Goal: Task Accomplishment & Management: Manage account settings

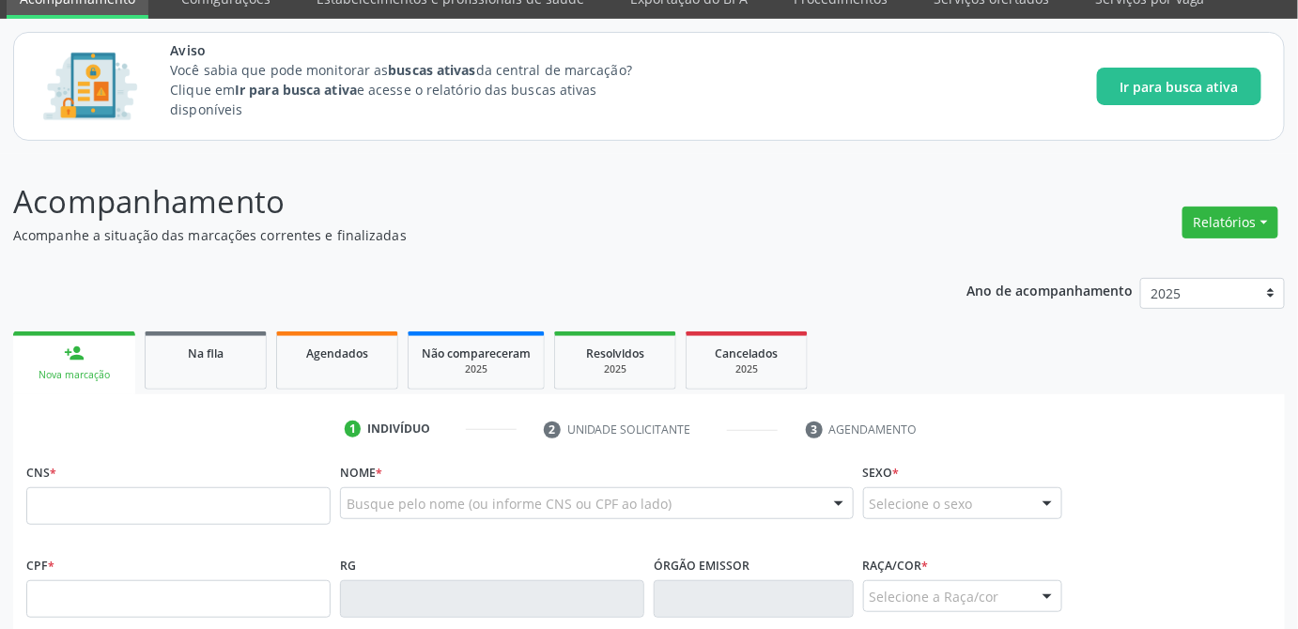
scroll to position [170, 0]
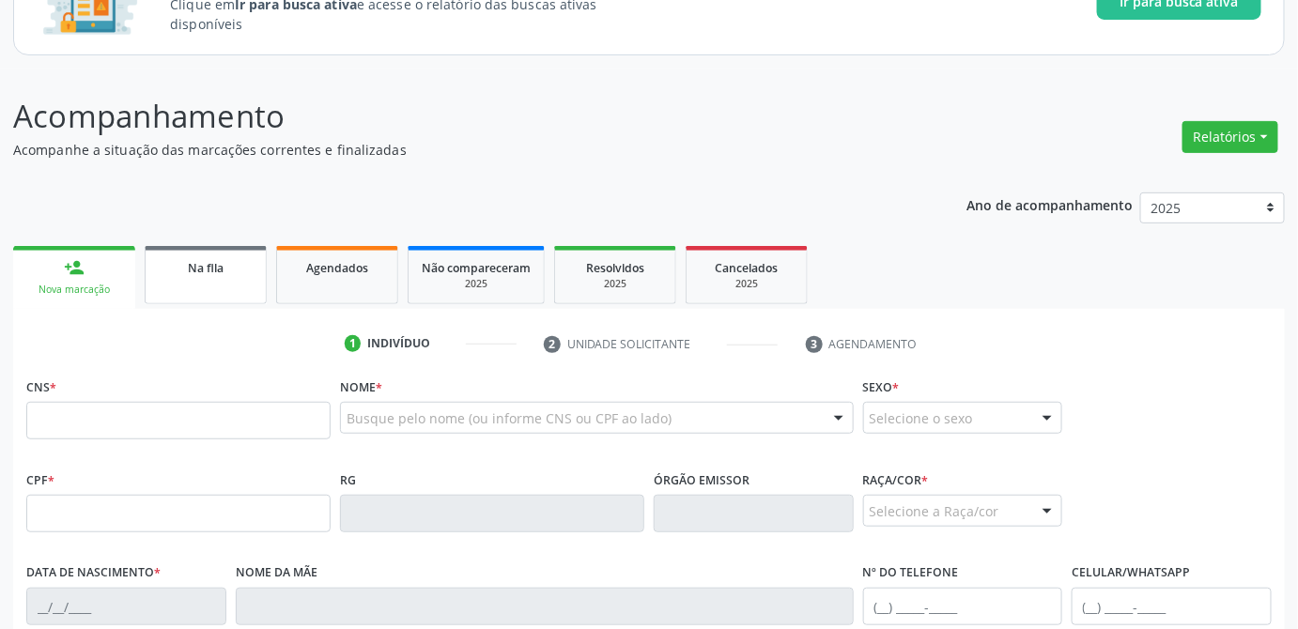
click at [203, 264] on span "Na fila" at bounding box center [206, 268] width 36 height 16
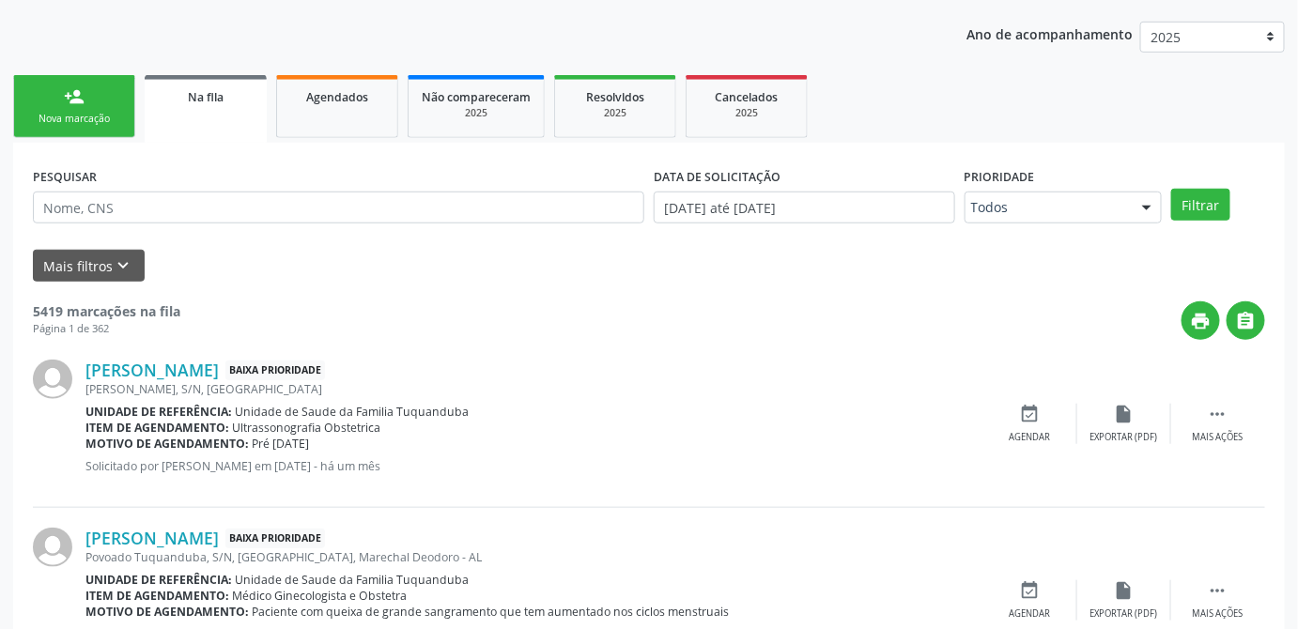
scroll to position [255, 0]
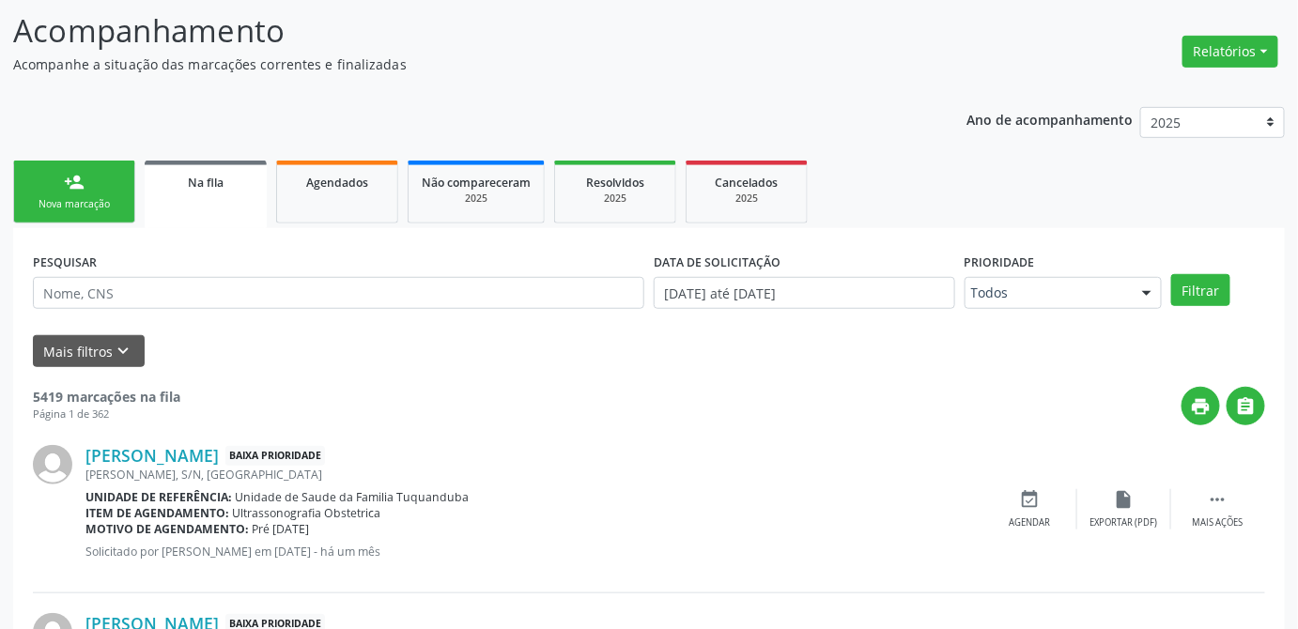
click at [96, 191] on link "person_add Nova marcação" at bounding box center [74, 192] width 122 height 63
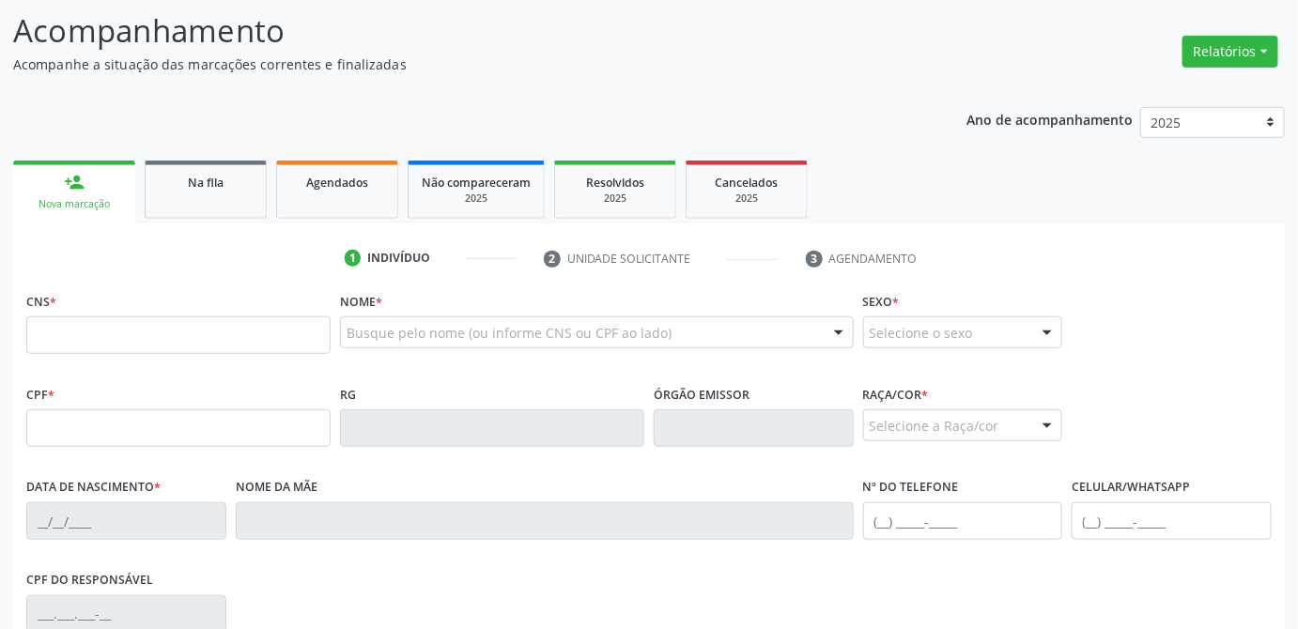
click at [1180, 356] on div "CNS * Nome * Busque pelo nome (ou informe CNS ou CPF ao lado) Nenhum resultado …" at bounding box center [649, 333] width 1255 height 93
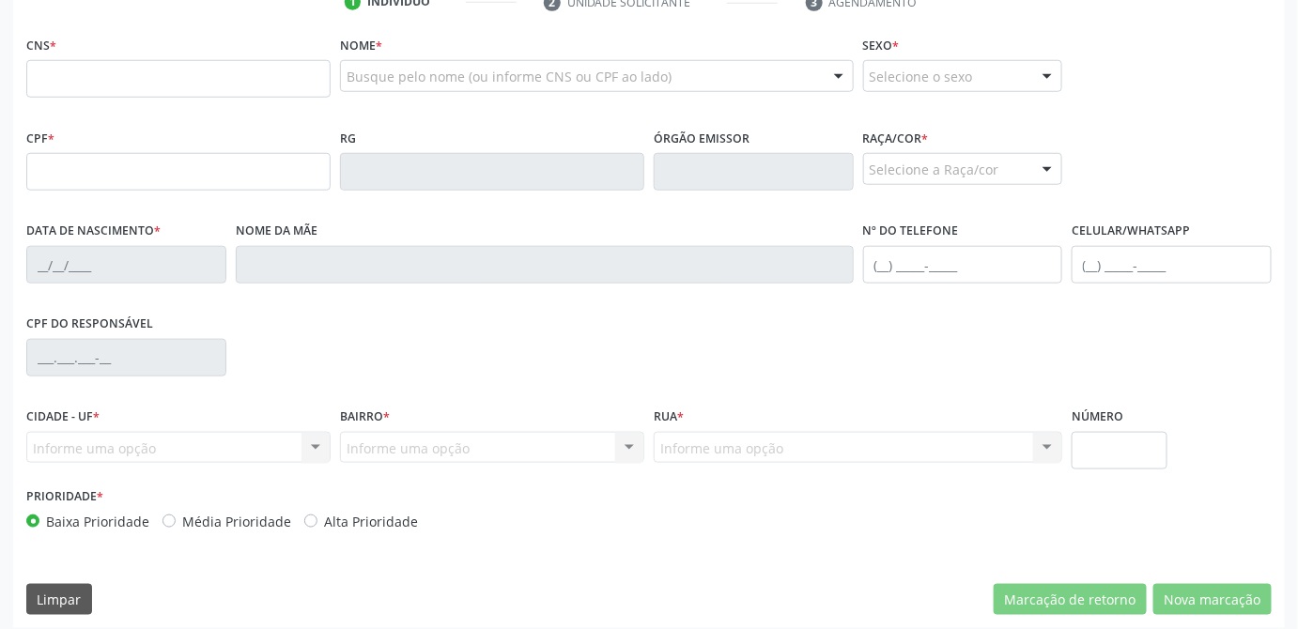
scroll to position [522, 0]
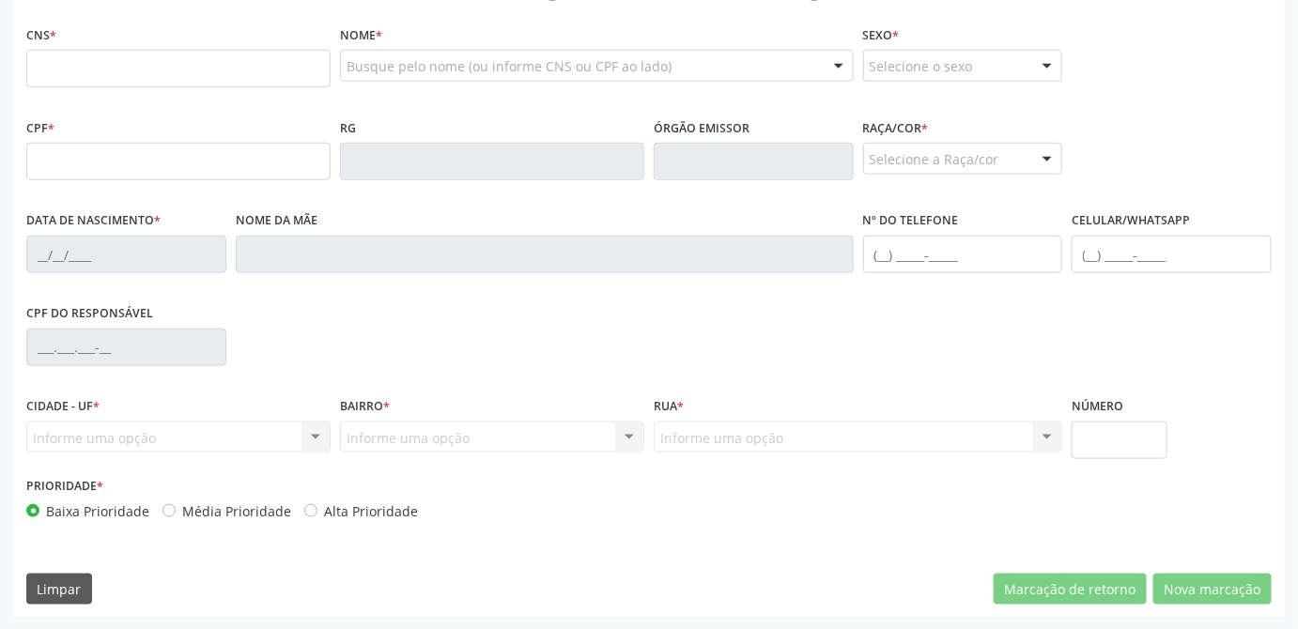
click at [932, 550] on div "CNS * Nome * Busque pelo nome (ou informe CNS ou CPF ao lado) Nenhum resultado …" at bounding box center [649, 319] width 1272 height 597
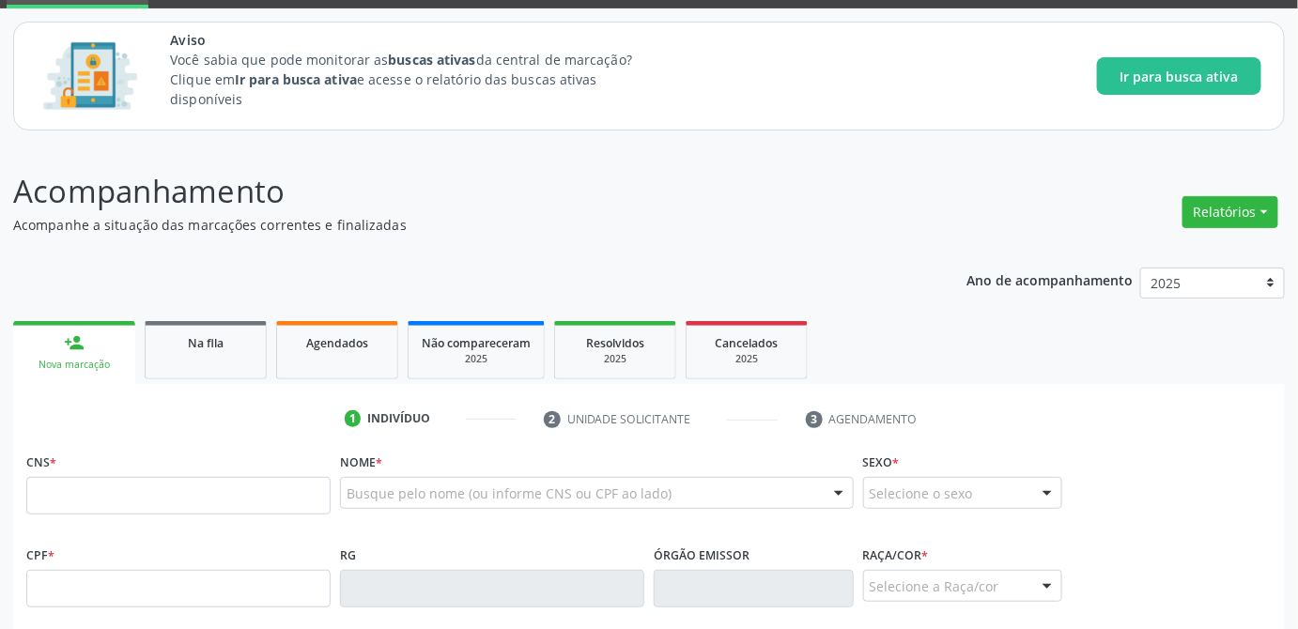
scroll to position [0, 0]
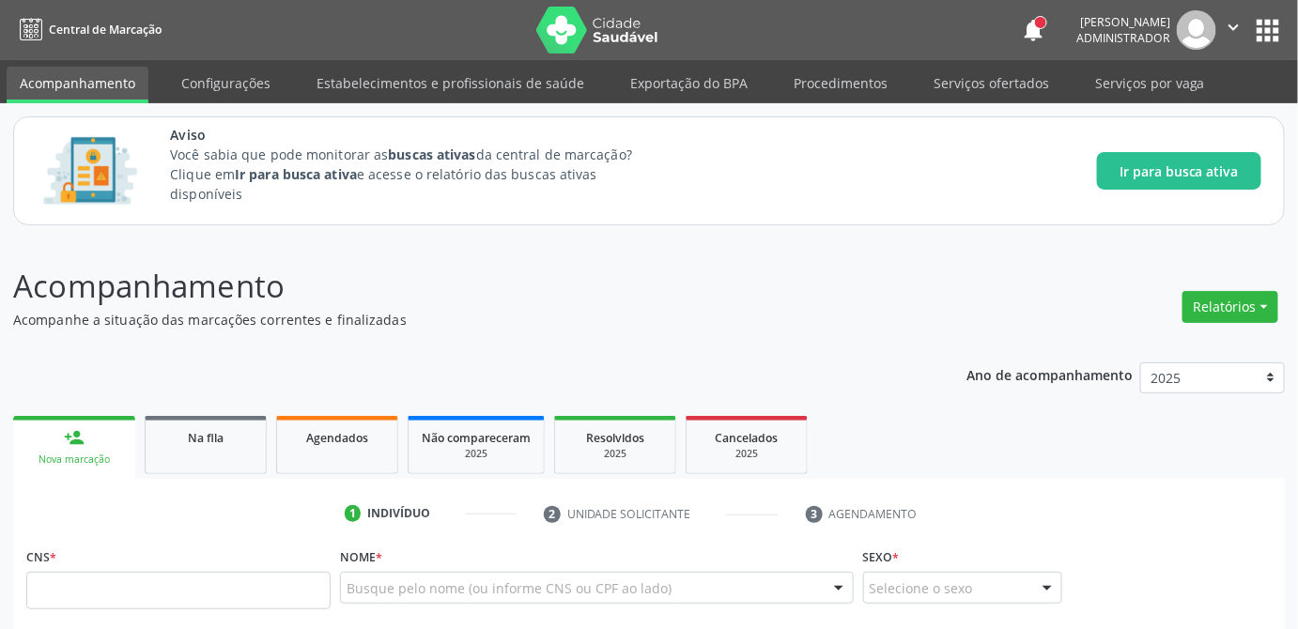
click at [1242, 27] on icon "" at bounding box center [1234, 27] width 21 height 21
click at [1189, 78] on link "Configurações" at bounding box center [1186, 74] width 130 height 26
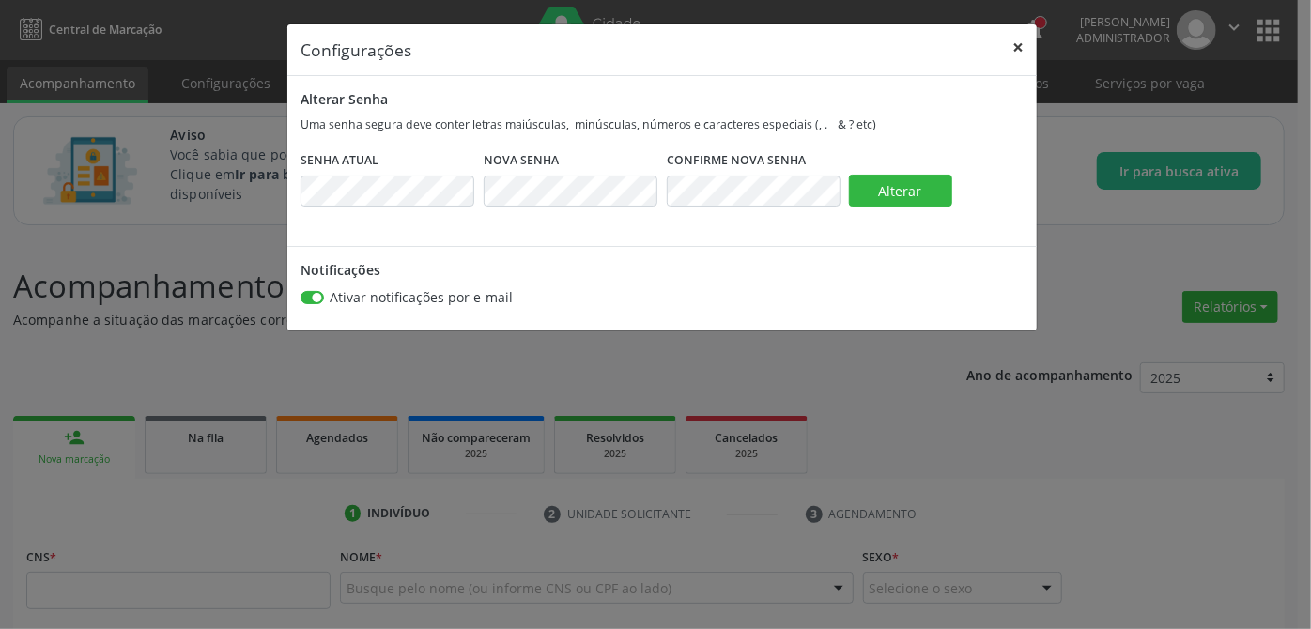
click at [1021, 43] on button "×" at bounding box center [1018, 47] width 38 height 46
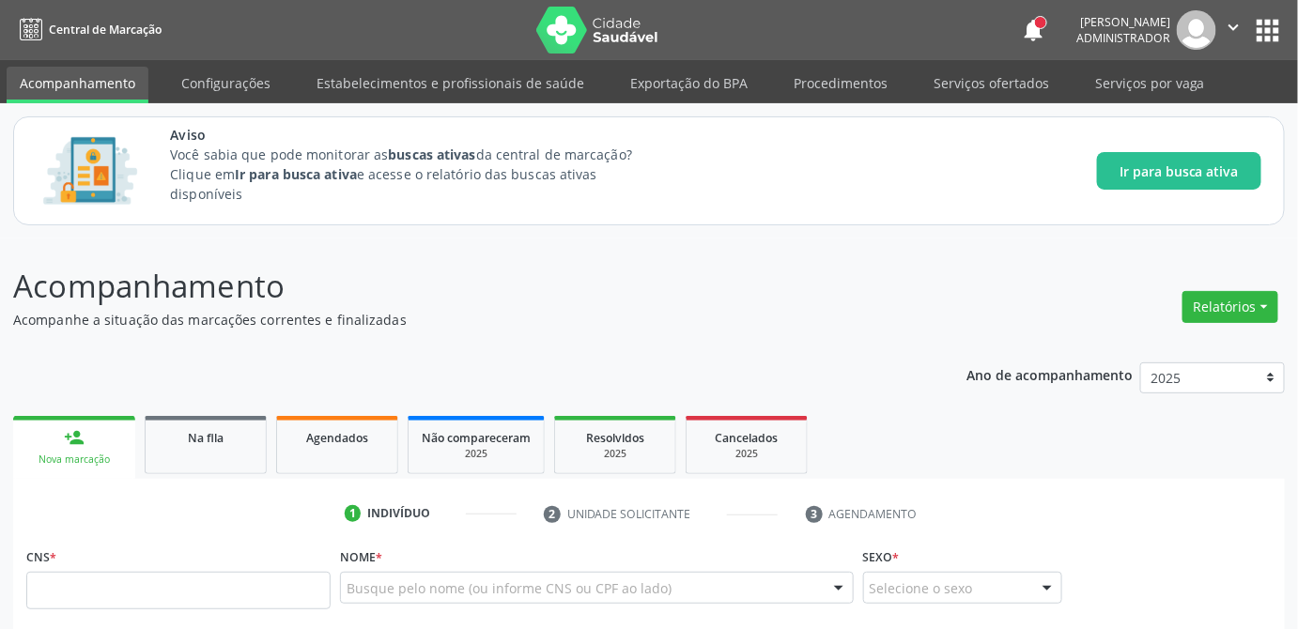
click at [1237, 32] on icon "" at bounding box center [1234, 27] width 21 height 21
click at [1194, 109] on link "Sair" at bounding box center [1186, 114] width 130 height 26
